Goal: Task Accomplishment & Management: Manage account settings

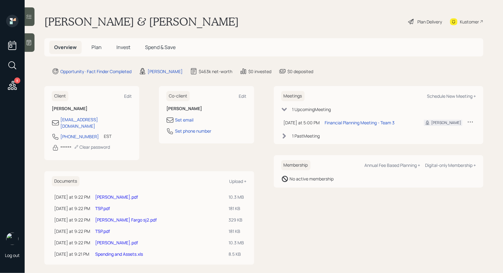
click at [94, 48] on span "Plan" at bounding box center [97, 47] width 10 height 7
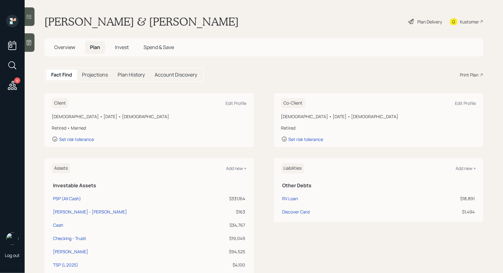
click at [420, 22] on div "Plan Delivery" at bounding box center [430, 21] width 25 height 6
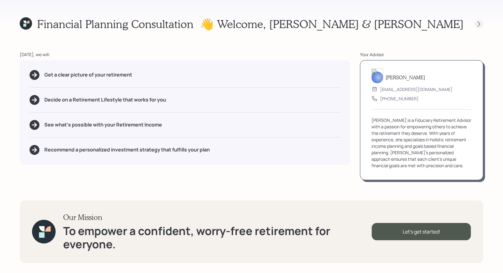
click at [478, 21] on icon at bounding box center [479, 24] width 6 height 6
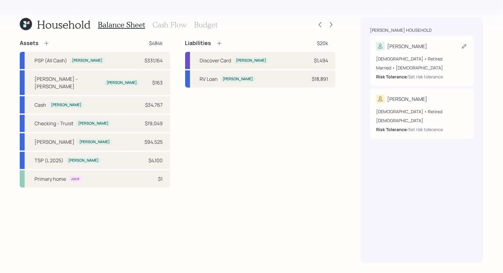
click at [463, 45] on icon at bounding box center [464, 46] width 6 height 6
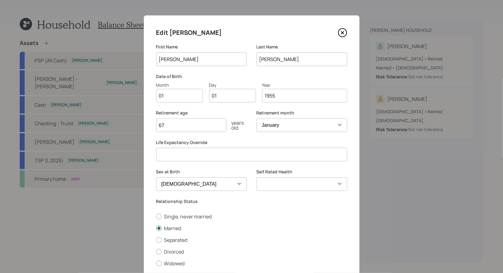
click at [192, 98] on input "01" at bounding box center [179, 96] width 47 height 14
type input "0"
type input "10"
click at [299, 98] on input "1955" at bounding box center [304, 96] width 85 height 14
type input "1954"
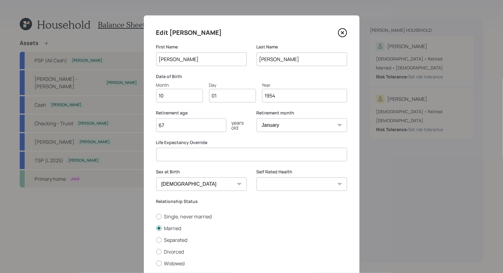
click at [192, 124] on input "67" at bounding box center [191, 125] width 70 height 14
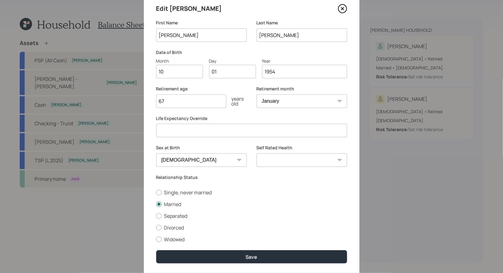
scroll to position [32, 0]
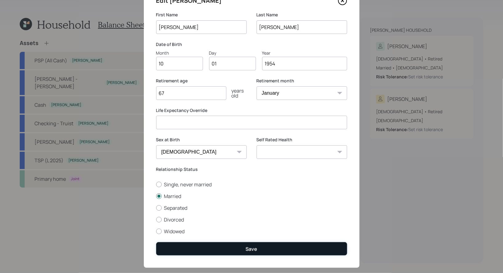
click at [215, 247] on button "Save" at bounding box center [251, 248] width 191 height 13
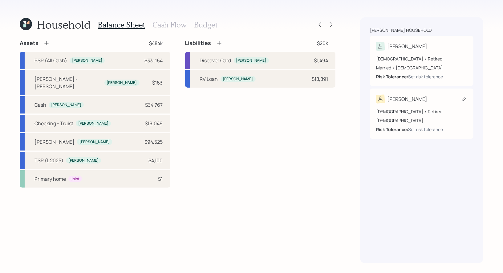
click at [463, 98] on icon at bounding box center [464, 99] width 6 height 6
select select "[DEMOGRAPHIC_DATA]"
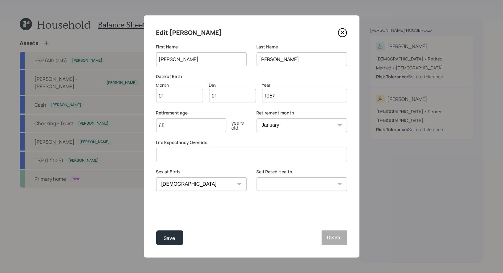
click at [176, 101] on input "01" at bounding box center [179, 96] width 47 height 14
type input "12"
type input "09"
type input "1956"
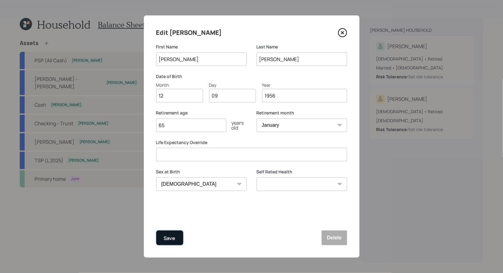
click at [176, 236] on button "Save" at bounding box center [169, 237] width 27 height 15
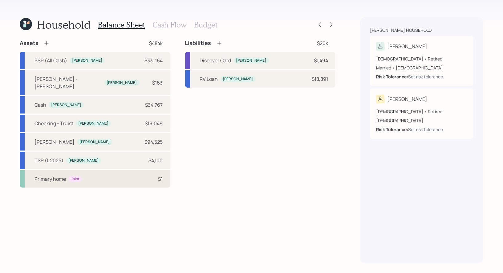
click at [90, 173] on div "Primary home Joint $1" at bounding box center [95, 178] width 151 height 17
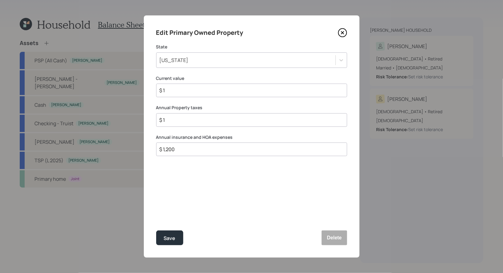
click at [188, 91] on input "$ 1" at bounding box center [249, 90] width 181 height 7
type input "$ 200,000"
click at [176, 120] on input "$ 1" at bounding box center [249, 119] width 181 height 7
type input "$ 1,100"
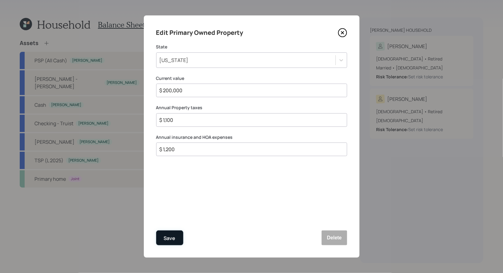
click at [169, 239] on div "Save" at bounding box center [170, 238] width 12 height 8
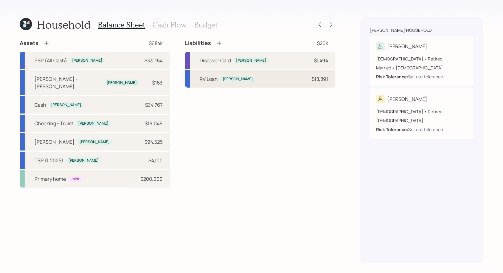
click at [277, 79] on div "RV Loan [PERSON_NAME] $18,891" at bounding box center [260, 78] width 151 height 17
select select "other"
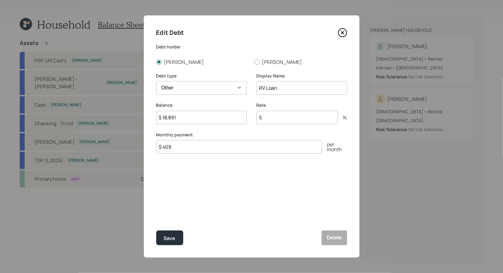
click at [269, 114] on input "5" at bounding box center [297, 118] width 81 height 14
type input "10.65"
click at [169, 240] on div "Save" at bounding box center [170, 238] width 12 height 8
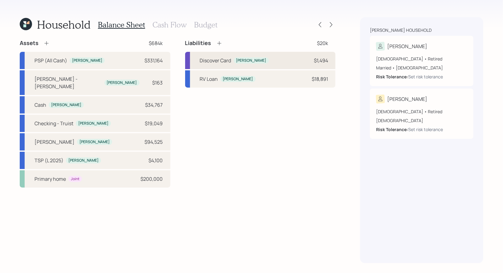
click at [280, 60] on div "Discover Card [PERSON_NAME] $1,494" at bounding box center [260, 60] width 151 height 17
select select "credit_card"
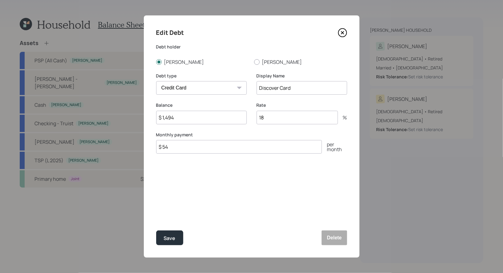
click at [343, 34] on icon at bounding box center [342, 32] width 9 height 9
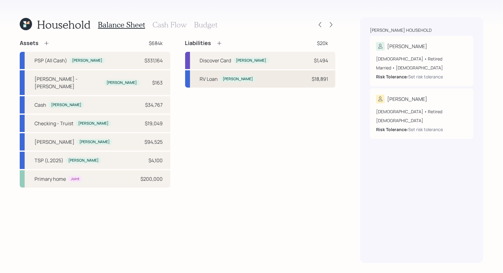
click at [246, 82] on div "RV Loan [PERSON_NAME] $18,891" at bounding box center [260, 78] width 151 height 17
select select "other"
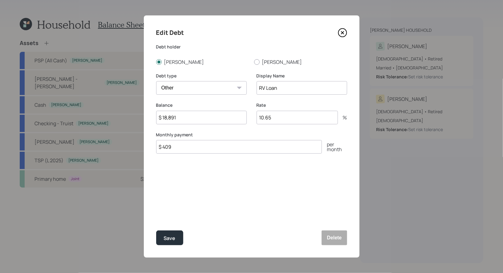
click at [178, 152] on input "$ 409" at bounding box center [239, 147] width 166 height 14
type input "$ 497"
click at [170, 234] on div "Save" at bounding box center [170, 238] width 12 height 8
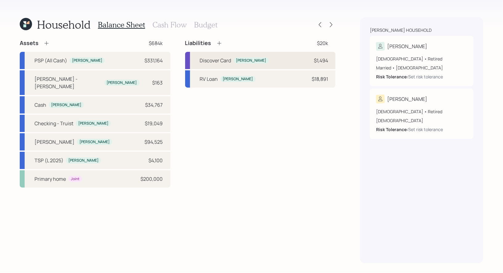
click at [278, 61] on div "Discover Card [PERSON_NAME] $1,494" at bounding box center [260, 60] width 151 height 17
select select "credit_card"
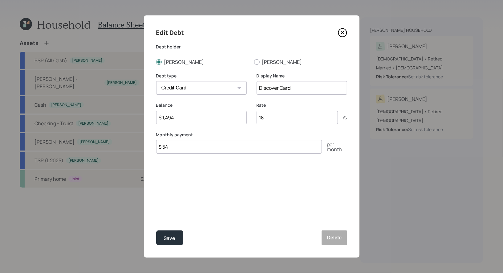
click at [271, 115] on input "18" at bounding box center [297, 118] width 81 height 14
click at [169, 237] on div "Save" at bounding box center [170, 238] width 12 height 8
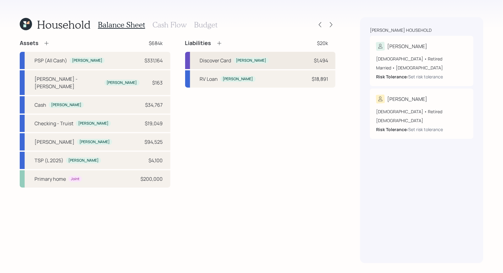
click at [273, 59] on div "Discover Card [PERSON_NAME] $1,494" at bounding box center [260, 60] width 151 height 17
select select "credit_card"
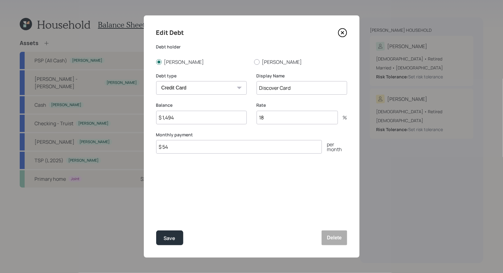
click at [274, 119] on input "18" at bounding box center [297, 118] width 81 height 14
type input "1"
type input "20"
click at [165, 240] on div "Save" at bounding box center [170, 238] width 12 height 8
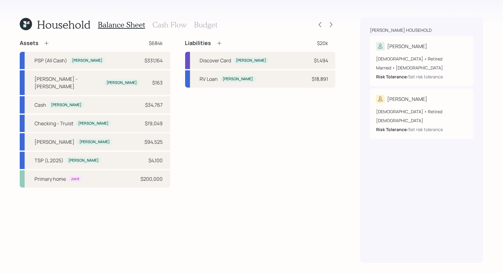
click at [166, 24] on h3 "Cash Flow" at bounding box center [170, 24] width 34 height 9
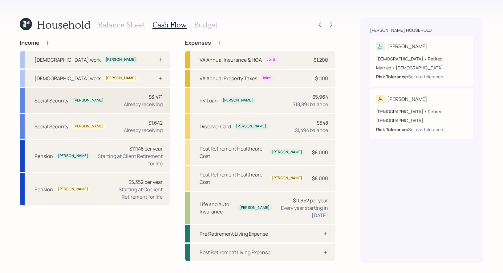
click at [112, 98] on div "Social Security [PERSON_NAME] $3,471 Already receiving" at bounding box center [95, 100] width 151 height 25
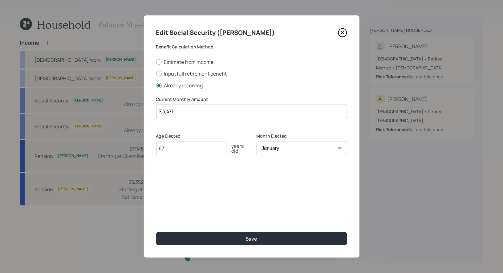
click at [179, 110] on input "$ 3,471" at bounding box center [251, 111] width 191 height 14
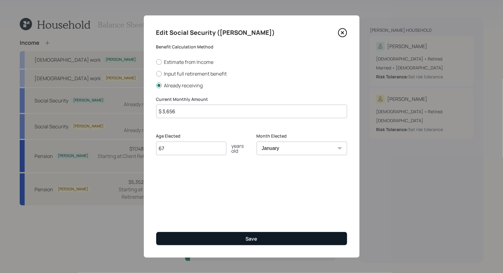
type input "$ 3,656"
click at [207, 240] on button "Save" at bounding box center [251, 238] width 191 height 13
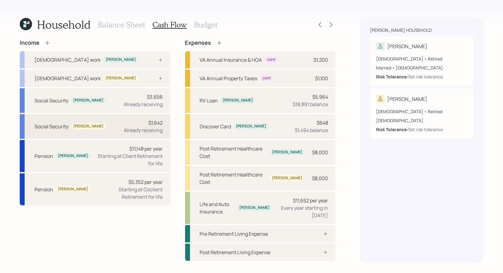
click at [121, 122] on div "Social Security [PERSON_NAME] $1,642 Already receiving" at bounding box center [95, 126] width 151 height 25
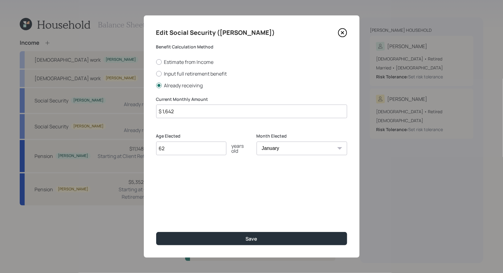
click at [215, 113] on input "$ 1,642" at bounding box center [251, 111] width 191 height 14
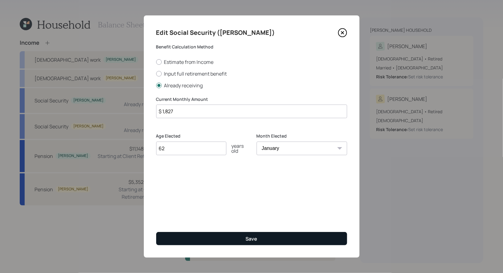
type input "$ 1,827"
click at [228, 237] on button "Save" at bounding box center [251, 238] width 191 height 13
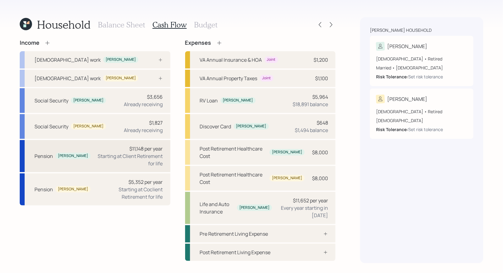
click at [80, 153] on div "Pension [PERSON_NAME] $11,148 per year Starting at Client Retirement for life" at bounding box center [95, 156] width 151 height 32
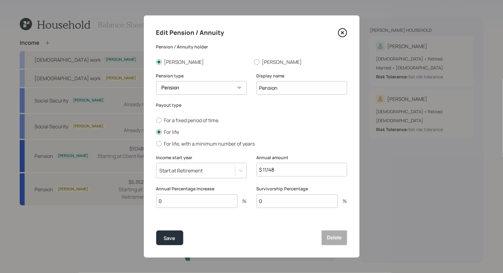
click at [167, 198] on input "0" at bounding box center [196, 201] width 81 height 14
click at [279, 204] on input "0" at bounding box center [297, 201] width 81 height 14
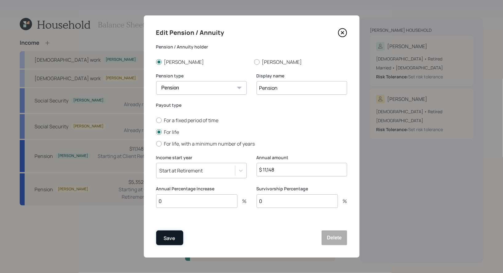
click at [168, 240] on div "Save" at bounding box center [170, 238] width 12 height 8
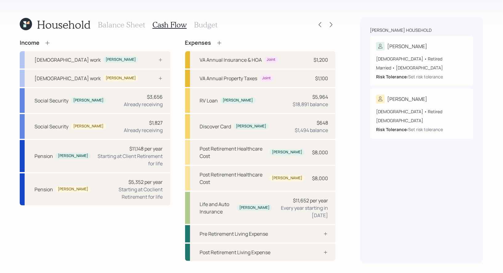
click at [202, 24] on h3 "Budget" at bounding box center [205, 24] width 23 height 9
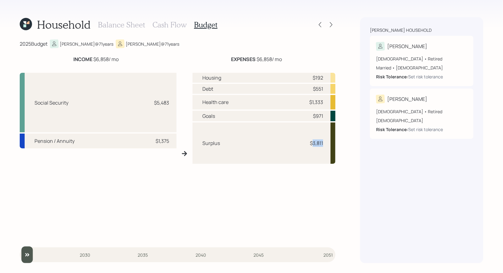
drag, startPoint x: 324, startPoint y: 144, endPoint x: 312, endPoint y: 144, distance: 11.7
click at [312, 144] on div "Surplus $3,811" at bounding box center [264, 142] width 143 height 41
click at [120, 23] on h3 "Balance Sheet" at bounding box center [121, 24] width 47 height 9
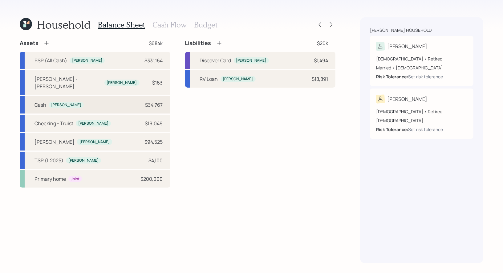
click at [103, 100] on div "[PERSON_NAME] $34,767" at bounding box center [95, 104] width 151 height 17
select select "taxable"
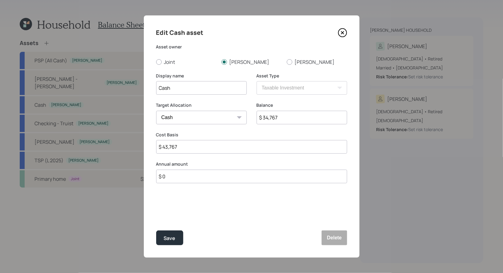
click at [182, 180] on input "$ 0" at bounding box center [251, 176] width 191 height 14
type input "$ 24,000"
click at [186, 210] on div "Select..." at bounding box center [196, 207] width 79 height 10
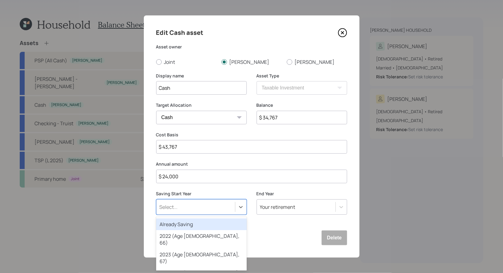
click at [185, 223] on div "Already Saving" at bounding box center [201, 224] width 91 height 12
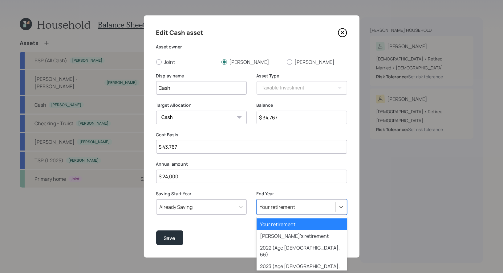
click at [278, 209] on div "Your retirement" at bounding box center [277, 206] width 35 height 7
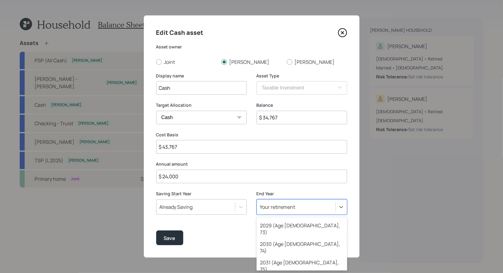
scroll to position [157, 0]
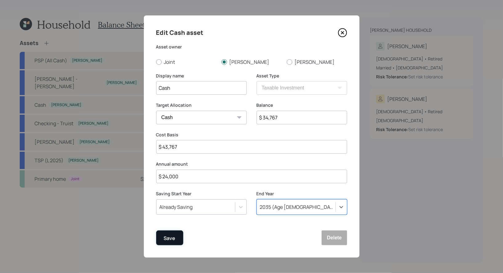
click at [171, 239] on div "Save" at bounding box center [170, 238] width 12 height 8
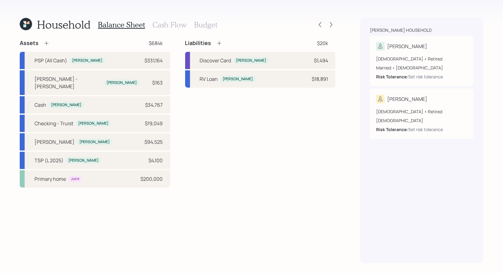
click at [205, 24] on h3 "Budget" at bounding box center [205, 24] width 23 height 9
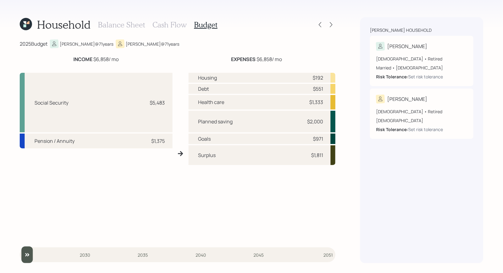
click at [171, 22] on h3 "Cash Flow" at bounding box center [170, 24] width 34 height 9
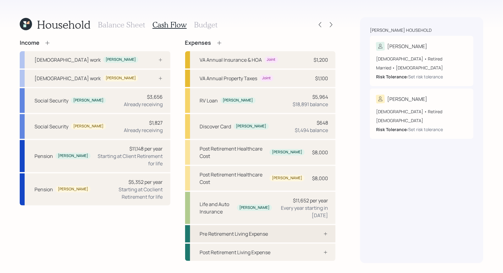
click at [259, 230] on div "Pre Retirement Living Expense" at bounding box center [234, 233] width 68 height 7
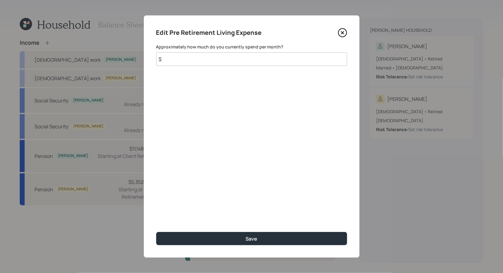
click at [252, 57] on input "$" at bounding box center [251, 59] width 191 height 14
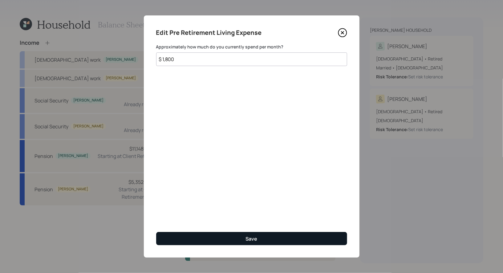
type input "$ 1,800"
click at [239, 237] on button "Save" at bounding box center [251, 238] width 191 height 13
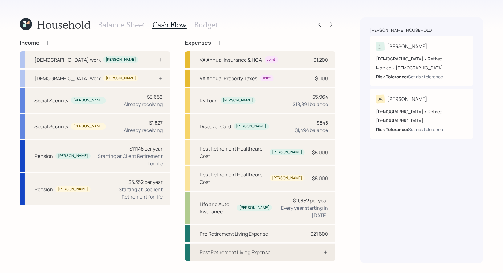
click at [238, 248] on div "Post Retirement Living Expense" at bounding box center [235, 251] width 71 height 7
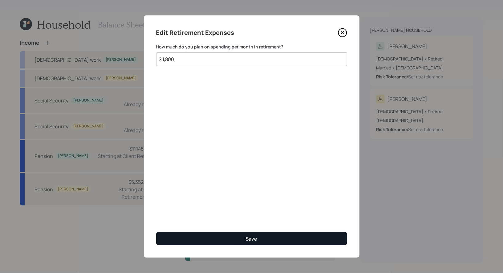
type input "$ 1,800"
click at [183, 238] on button "Save" at bounding box center [251, 238] width 191 height 13
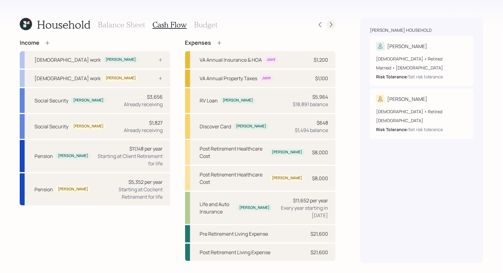
click at [332, 24] on icon at bounding box center [331, 24] width 2 height 5
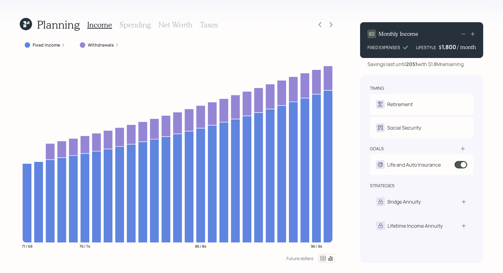
click at [96, 44] on label "Withdrawals" at bounding box center [101, 45] width 26 height 6
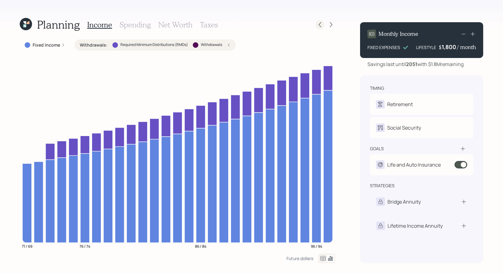
click at [321, 23] on icon at bounding box center [320, 25] width 6 height 6
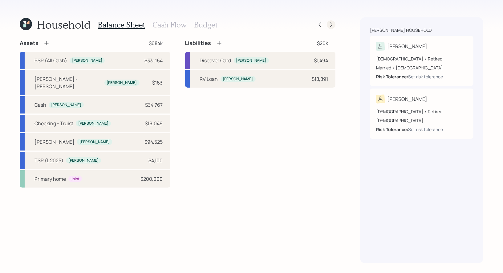
click at [332, 23] on icon at bounding box center [331, 25] width 6 height 6
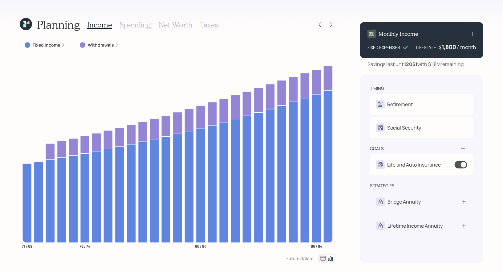
click at [173, 26] on h3 "Net Worth" at bounding box center [175, 24] width 34 height 9
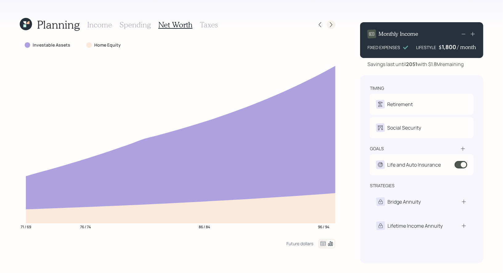
click at [332, 26] on icon at bounding box center [331, 25] width 6 height 6
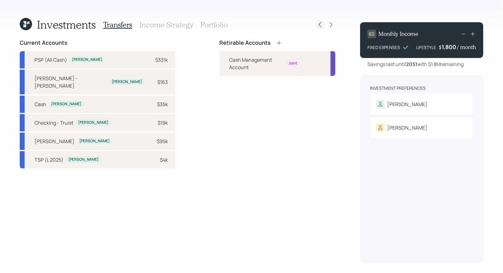
click at [322, 27] on icon at bounding box center [320, 25] width 6 height 6
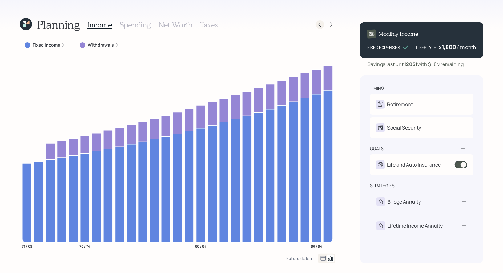
click at [322, 24] on icon at bounding box center [320, 25] width 6 height 6
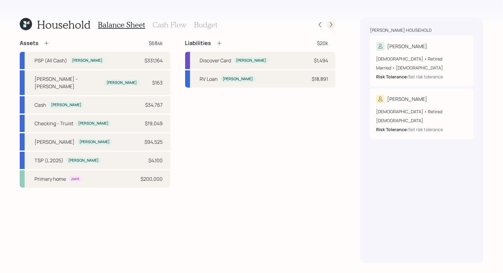
click at [333, 25] on icon at bounding box center [331, 25] width 6 height 6
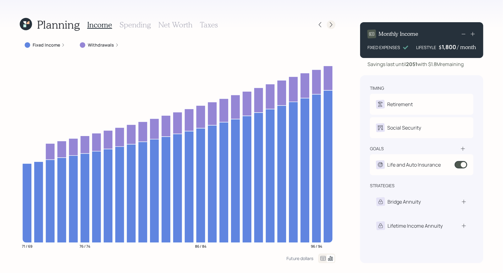
click at [333, 25] on icon at bounding box center [331, 25] width 6 height 6
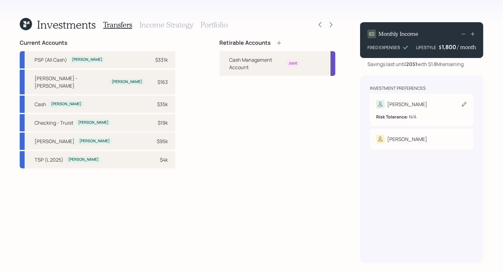
click at [462, 107] on icon at bounding box center [464, 104] width 6 height 6
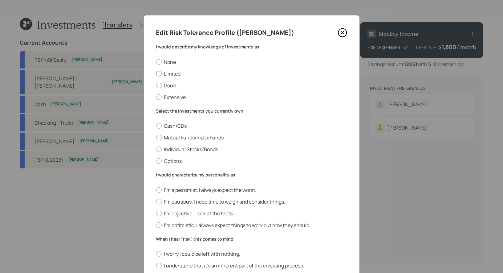
click at [177, 74] on label "Limited" at bounding box center [251, 73] width 191 height 7
click at [156, 74] on input "Limited" at bounding box center [156, 73] width 0 height 0
radio input "true"
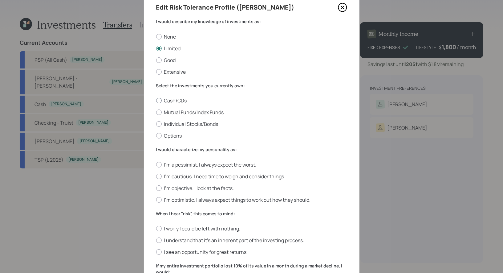
scroll to position [31, 0]
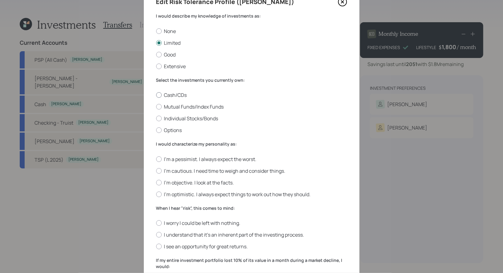
click at [170, 96] on label "Cash/CDs" at bounding box center [251, 95] width 191 height 7
click at [156, 95] on input "Cash/CDs" at bounding box center [156, 95] width 0 height 0
radio input "true"
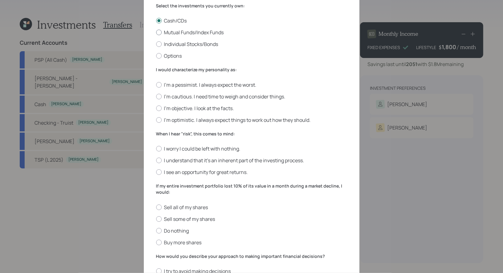
scroll to position [112, 0]
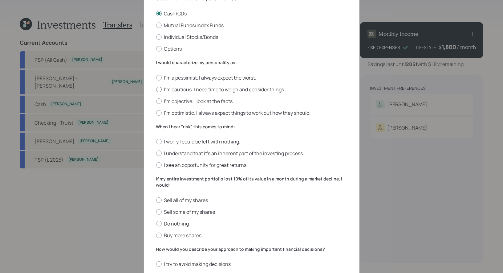
click at [262, 90] on label "I'm cautious. I need time to weigh and consider things." at bounding box center [251, 89] width 191 height 7
click at [156, 89] on input "I'm cautious. I need time to weigh and consider things." at bounding box center [156, 89] width 0 height 0
radio input "true"
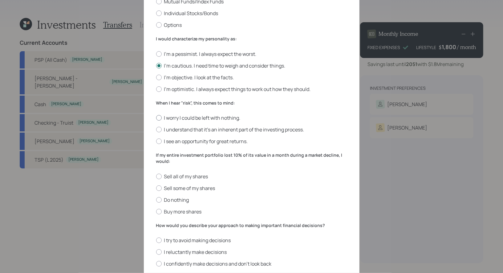
scroll to position [147, 0]
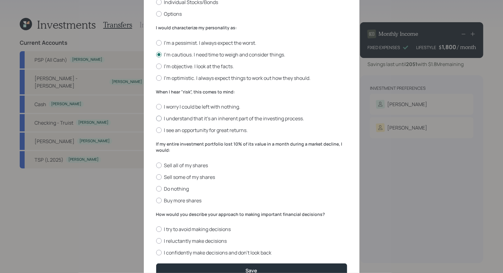
click at [248, 119] on label "I understand that it’s an inherent part of the investing process." at bounding box center [251, 118] width 191 height 7
click at [156, 119] on input "I understand that it’s an inherent part of the investing process." at bounding box center [156, 118] width 0 height 0
radio input "true"
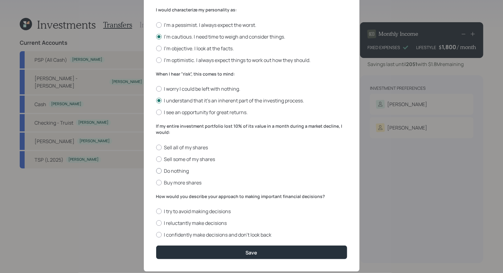
scroll to position [166, 0]
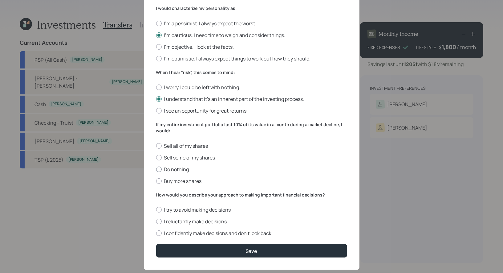
click at [183, 168] on label "Do nothing" at bounding box center [251, 169] width 191 height 7
click at [156, 169] on input "Do nothing" at bounding box center [156, 169] width 0 height 0
radio input "true"
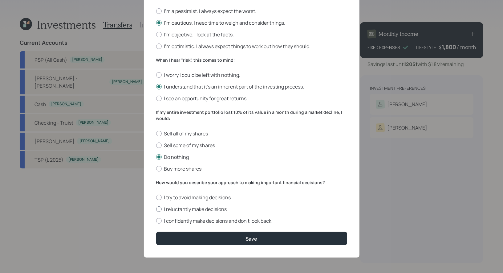
click at [182, 208] on label "I reluctantly make decisions" at bounding box center [251, 209] width 191 height 7
click at [156, 209] on input "I reluctantly make decisions" at bounding box center [156, 209] width 0 height 0
radio input "true"
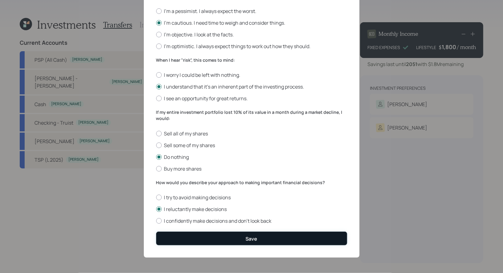
click at [192, 237] on button "Save" at bounding box center [251, 237] width 191 height 13
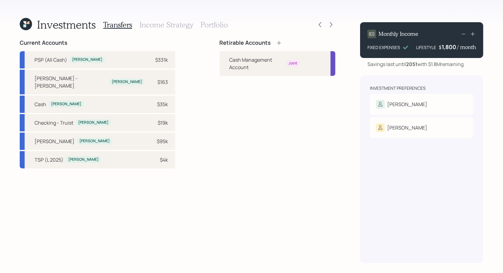
click at [277, 43] on icon at bounding box center [279, 43] width 4 height 4
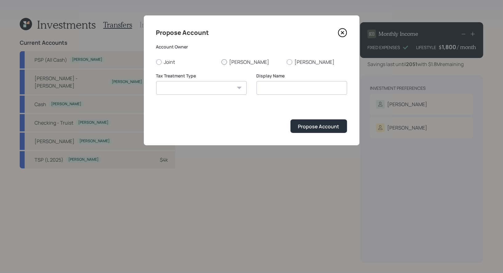
click at [224, 61] on div at bounding box center [225, 62] width 6 height 6
click at [222, 62] on input "[PERSON_NAME]" at bounding box center [221, 62] width 0 height 0
radio input "true"
click at [223, 86] on select "[PERSON_NAME] Taxable Traditional" at bounding box center [201, 88] width 91 height 14
select select "traditional"
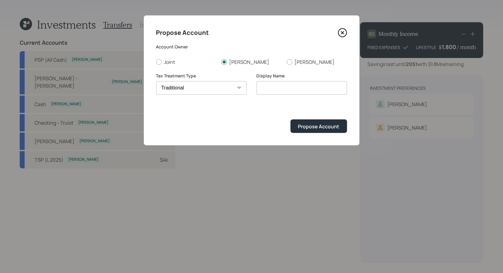
click at [156, 81] on select "[PERSON_NAME] Taxable Traditional" at bounding box center [201, 88] width 91 height 14
click at [296, 85] on input "Traditional" at bounding box center [302, 88] width 91 height 14
type input "Rollover IRA"
click at [317, 124] on div "Propose Account" at bounding box center [318, 126] width 41 height 7
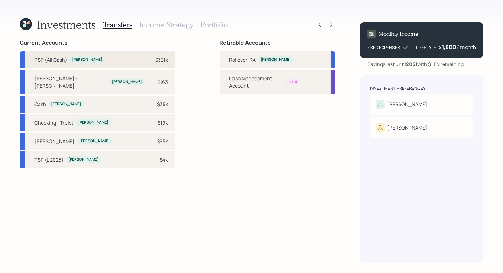
click at [91, 62] on div "PSP (All Cash) [PERSON_NAME] $331k" at bounding box center [98, 59] width 156 height 17
click at [220, 59] on div "Rollover [PERSON_NAME]" at bounding box center [278, 59] width 116 height 17
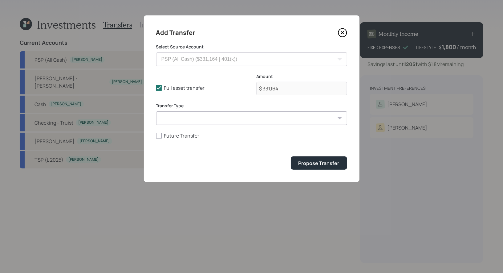
click at [205, 116] on select "ACAT Transfer Non ACAT Transfer Capitalize Rollover Rollover Deposit" at bounding box center [251, 118] width 191 height 14
select select "rollover"
click at [156, 111] on select "ACAT Transfer Non ACAT Transfer Capitalize Rollover Rollover Deposit" at bounding box center [251, 118] width 191 height 14
click at [320, 164] on div "Propose Transfer" at bounding box center [319, 163] width 41 height 7
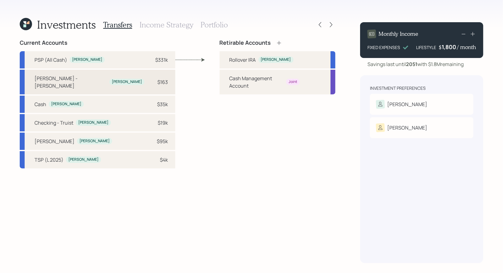
click at [157, 81] on div "$163" at bounding box center [162, 81] width 10 height 7
click at [221, 58] on div "Rollover [PERSON_NAME]" at bounding box center [278, 59] width 116 height 17
select select "6160b9c6-dad[DEMOGRAPHIC_DATA]-4173-8f16-461e1836d396"
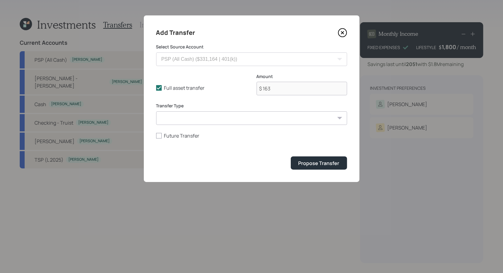
click at [184, 119] on select "ACAT Transfer Non ACAT Transfer Capitalize Rollover Rollover Deposit" at bounding box center [251, 118] width 191 height 14
select select "acat_transfer"
click at [156, 111] on select "ACAT Transfer Non ACAT Transfer Capitalize Rollover Rollover Deposit" at bounding box center [251, 118] width 191 height 14
click at [319, 163] on div "Propose Transfer" at bounding box center [319, 163] width 41 height 7
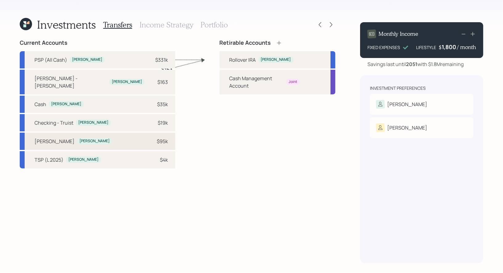
click at [149, 137] on div "$95k" at bounding box center [158, 140] width 18 height 7
click at [220, 57] on div "Rollover [PERSON_NAME]" at bounding box center [278, 59] width 116 height 17
select select "8a140d3a-c753-4825-8d39-2bbe4550adf6"
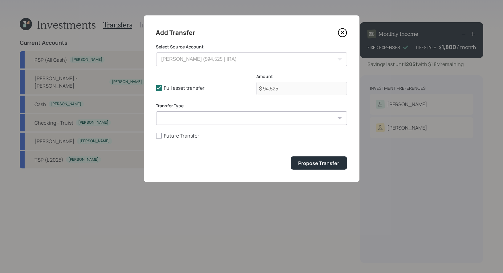
click at [205, 118] on select "ACAT Transfer Non ACAT Transfer Capitalize Rollover Rollover Deposit" at bounding box center [251, 118] width 191 height 14
select select "acat_transfer"
click at [156, 111] on select "ACAT Transfer Non ACAT Transfer Capitalize Rollover Rollover Deposit" at bounding box center [251, 118] width 191 height 14
click at [310, 164] on div "Propose Transfer" at bounding box center [319, 163] width 41 height 7
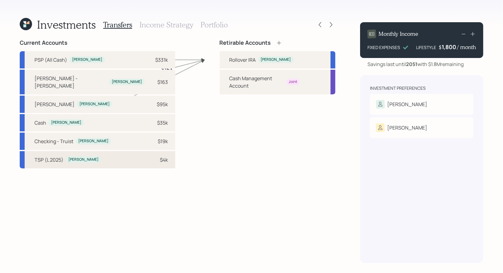
click at [160, 156] on div "$4k" at bounding box center [164, 159] width 8 height 7
click at [220, 60] on div "Rollover [PERSON_NAME]" at bounding box center [278, 59] width 116 height 17
select select "ae4b9572-2b0b-481c-a8b5-0c930dc63ba2"
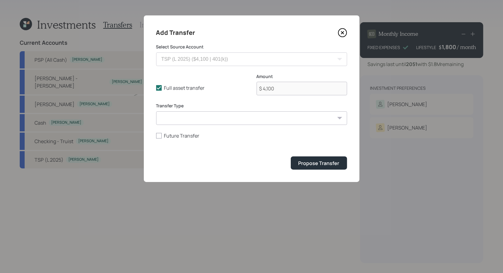
click at [203, 119] on select "ACAT Transfer Non ACAT Transfer Capitalize Rollover Rollover Deposit" at bounding box center [251, 118] width 191 height 14
select select "acat_transfer"
click at [156, 111] on select "ACAT Transfer Non ACAT Transfer Capitalize Rollover Rollover Deposit" at bounding box center [251, 118] width 191 height 14
click at [324, 165] on div "Propose Transfer" at bounding box center [319, 163] width 41 height 7
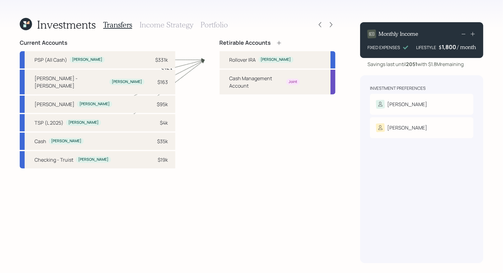
click at [172, 25] on h3 "Income Strategy" at bounding box center [167, 24] width 54 height 9
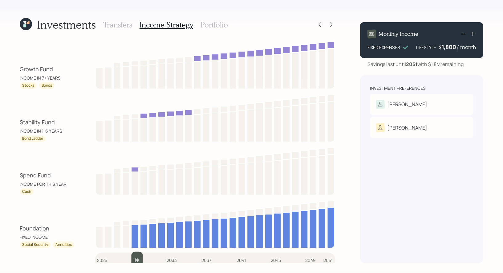
drag, startPoint x: 102, startPoint y: 255, endPoint x: 134, endPoint y: 251, distance: 32.9
type input "2029"
click at [134, 251] on input "slider" at bounding box center [215, 259] width 241 height 17
click at [208, 23] on h3 "Portfolio" at bounding box center [214, 24] width 27 height 9
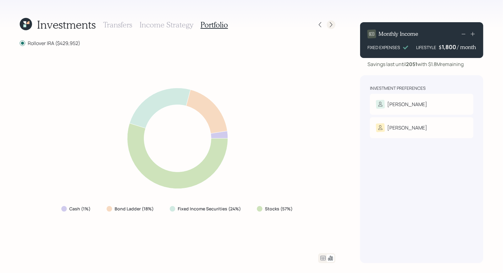
click at [330, 27] on icon at bounding box center [331, 25] width 6 height 6
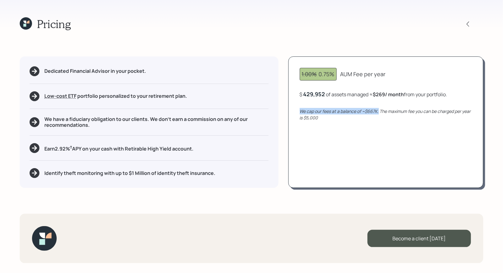
drag, startPoint x: 379, startPoint y: 112, endPoint x: 300, endPoint y: 110, distance: 79.2
click at [300, 110] on div "1.00% 0.75% AUM Fee per year $ 429,952 of assets managed ≈ $269 / month from yo…" at bounding box center [385, 121] width 195 height 131
click at [28, 25] on icon at bounding box center [26, 23] width 12 height 12
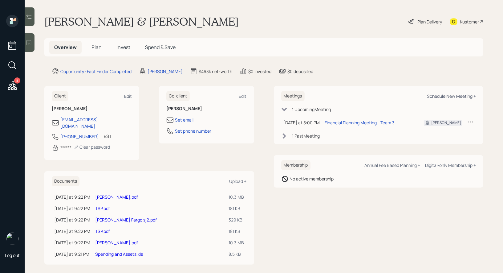
click at [443, 95] on div "Schedule New Meeting +" at bounding box center [451, 96] width 49 height 6
select select "8b79112e-3cfb-44f9-89e7-15267fe946c1"
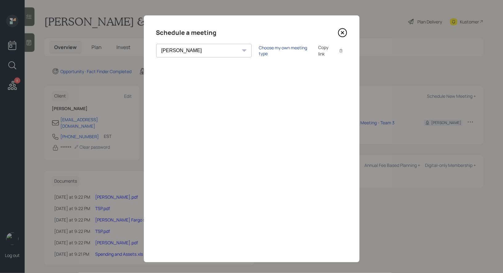
click at [259, 50] on div "Choose my own meeting type" at bounding box center [285, 51] width 52 height 12
click at [345, 32] on icon at bounding box center [342, 32] width 9 height 9
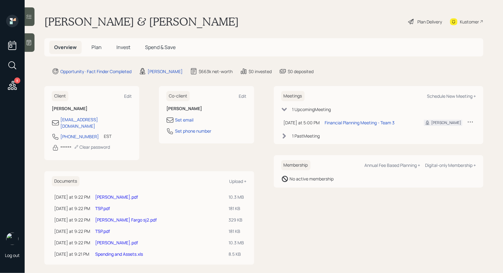
click at [96, 49] on span "Plan" at bounding box center [97, 47] width 10 height 7
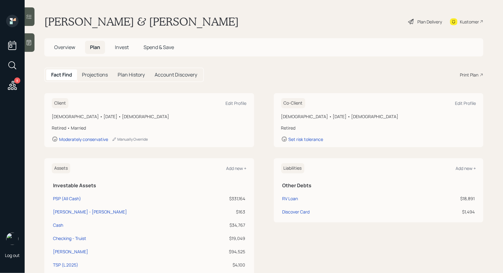
click at [421, 19] on div "Plan Delivery" at bounding box center [430, 21] width 25 height 6
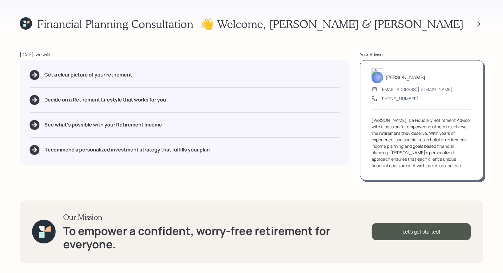
click at [24, 23] on icon at bounding box center [26, 23] width 12 height 12
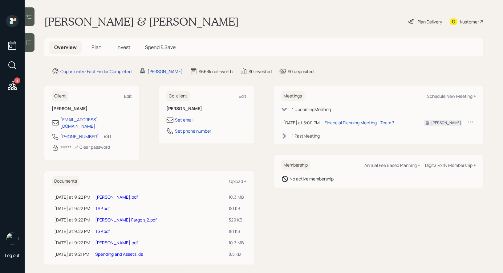
click at [93, 47] on span "Plan" at bounding box center [97, 47] width 10 height 7
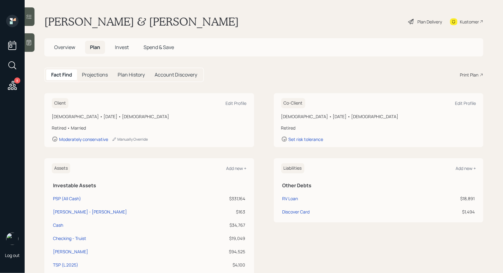
click at [463, 73] on div "Print Plan" at bounding box center [469, 74] width 18 height 6
